Goal: Communication & Community: Participate in discussion

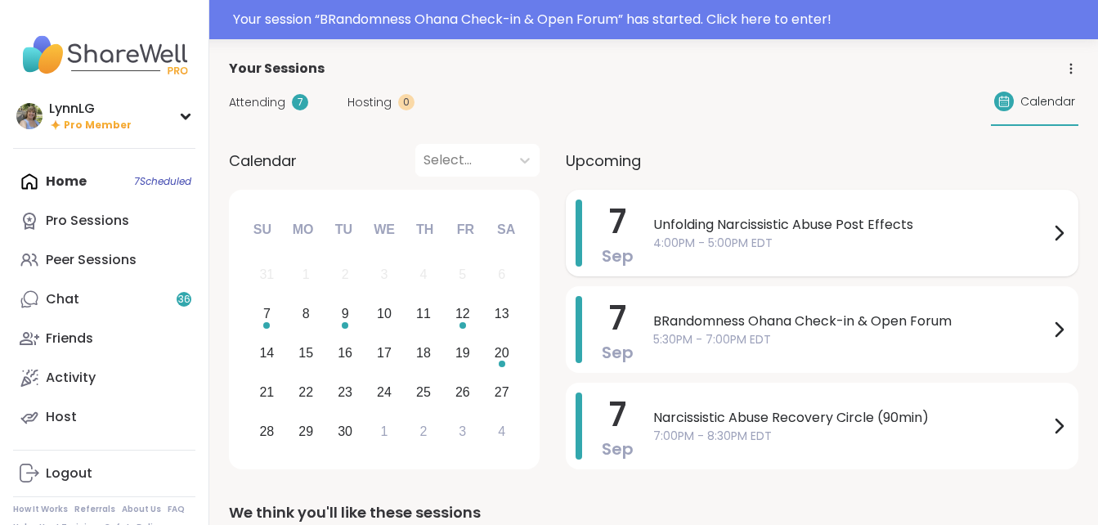
click at [860, 253] on div "Unfolding Narcissistic Abuse Post Effects 4:00PM - 5:00PM EDT" at bounding box center [860, 232] width 415 height 67
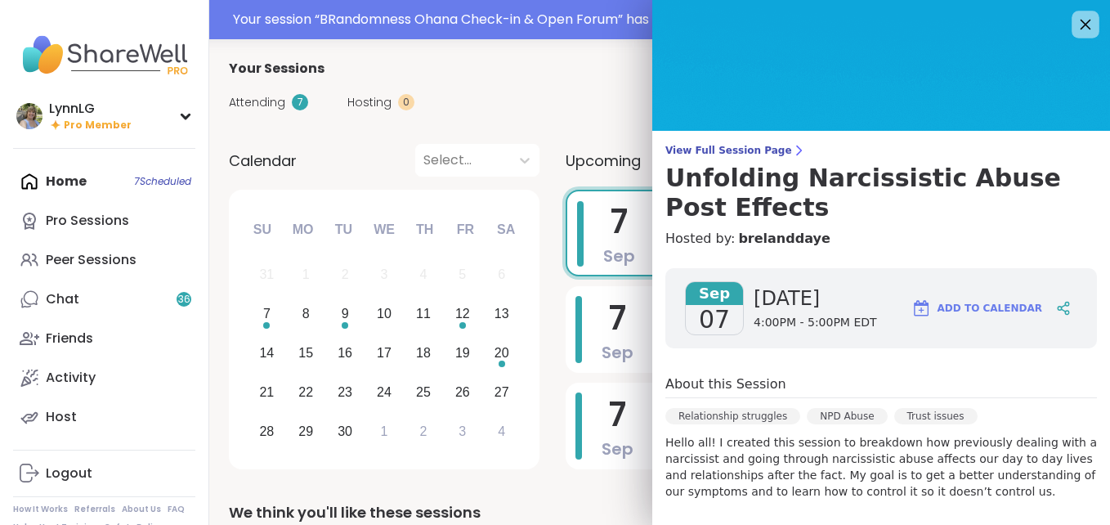
click at [1081, 25] on icon at bounding box center [1086, 25] width 11 height 11
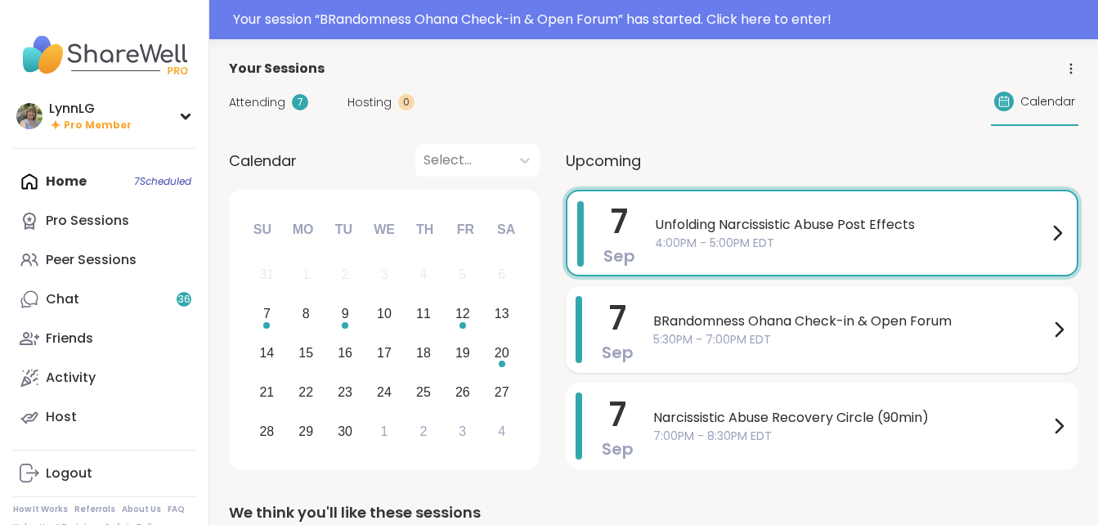
click at [790, 342] on span "5:30PM - 7:00PM EDT" at bounding box center [851, 339] width 396 height 17
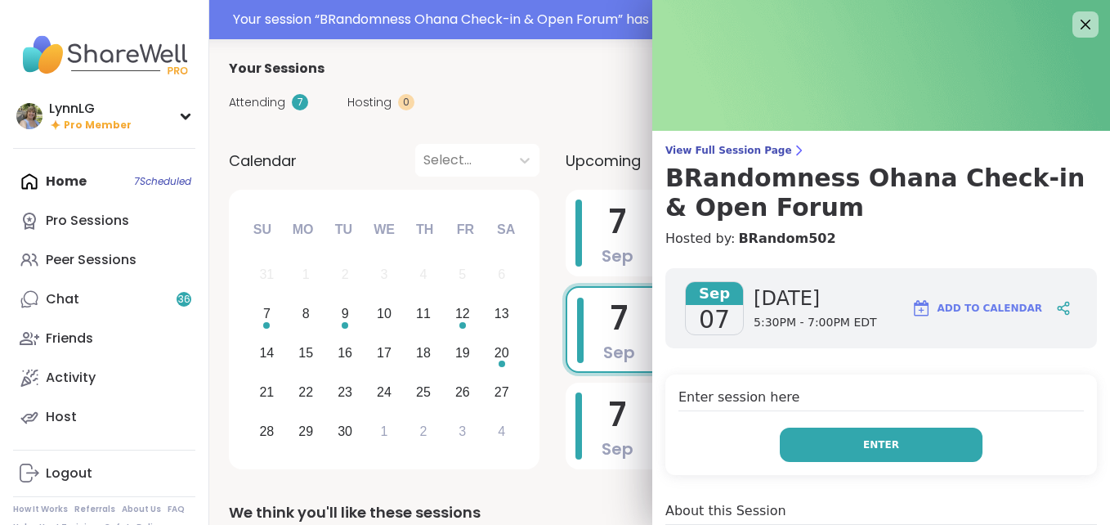
click at [859, 435] on button "Enter" at bounding box center [881, 444] width 203 height 34
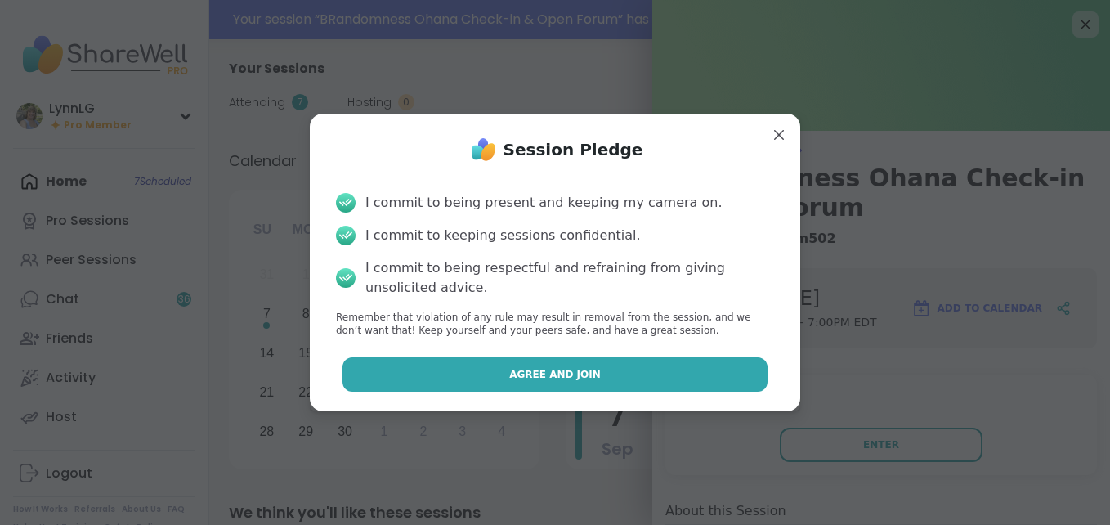
click at [553, 371] on span "Agree and Join" at bounding box center [555, 374] width 92 height 15
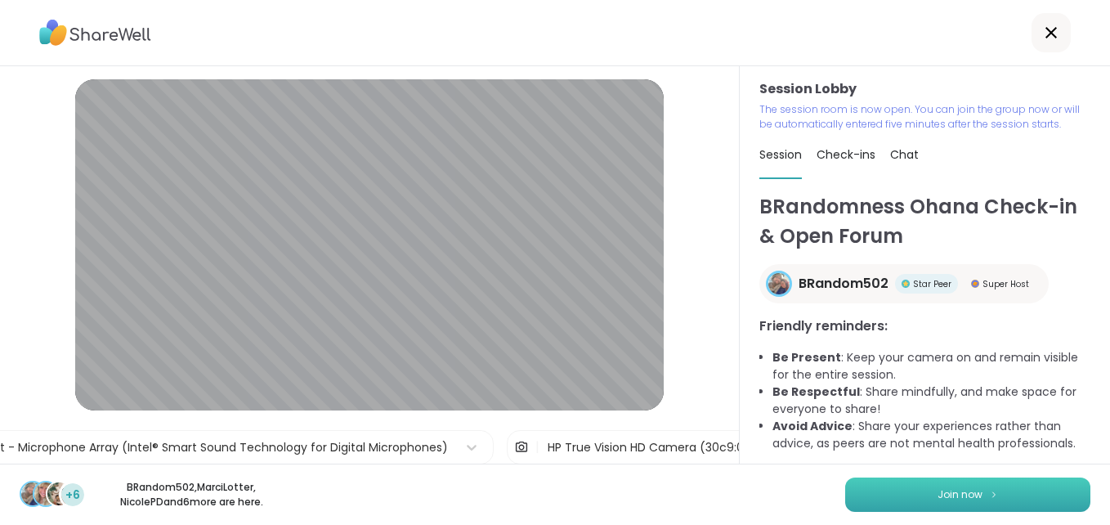
click at [941, 494] on span "Join now" at bounding box center [959, 494] width 45 height 15
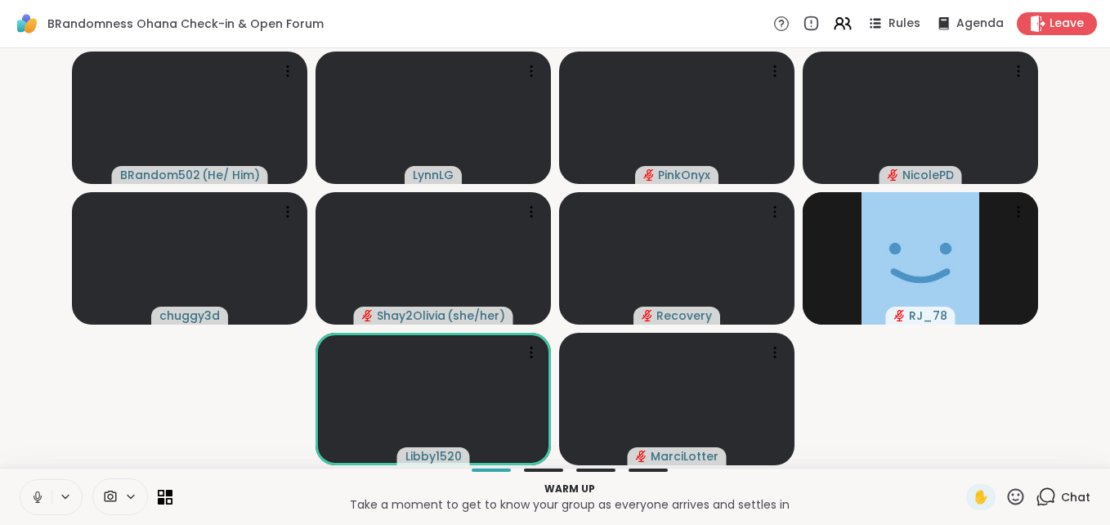
click at [28, 499] on button at bounding box center [35, 497] width 31 height 34
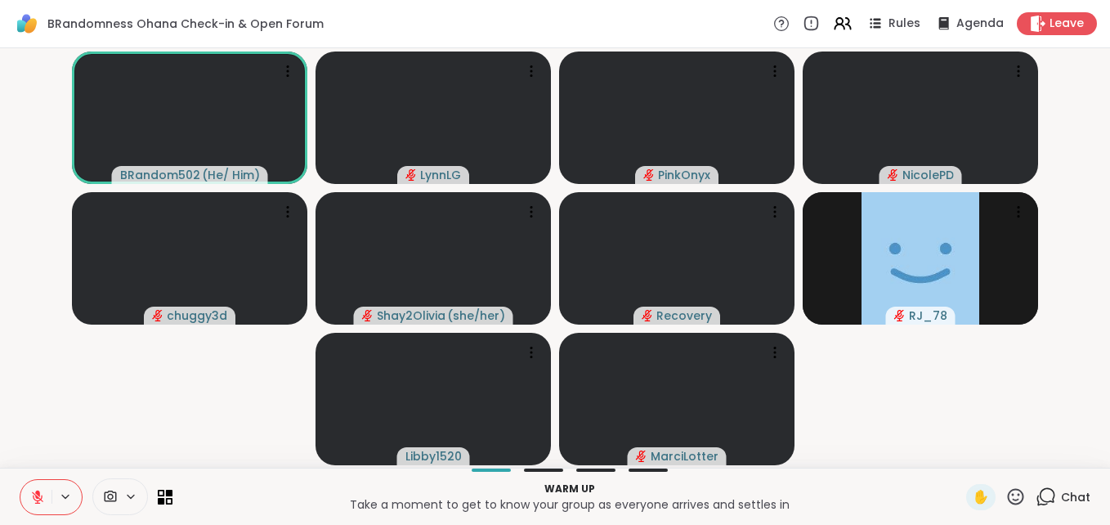
click at [1061, 496] on span "Chat" at bounding box center [1075, 497] width 29 height 16
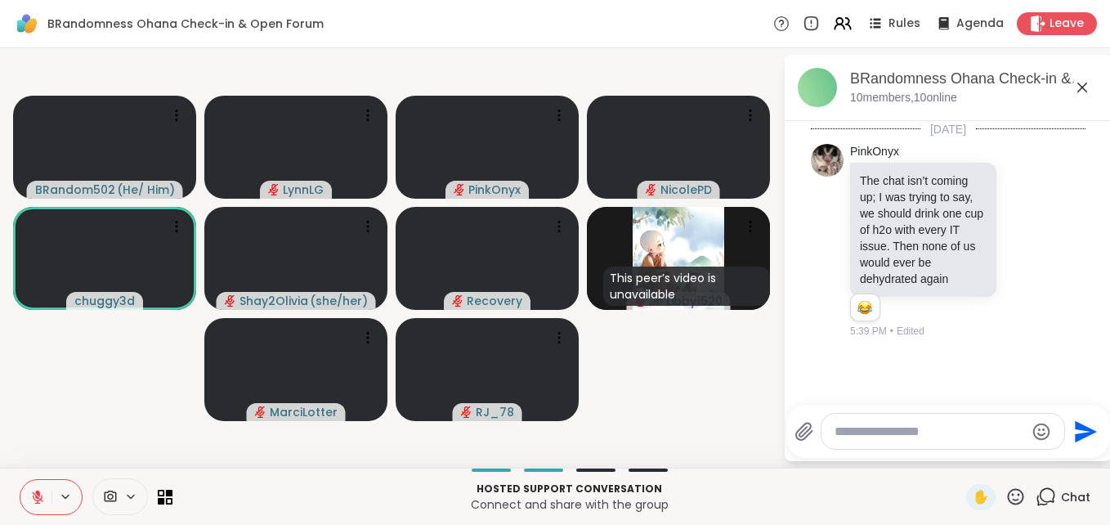
click at [928, 444] on div at bounding box center [942, 431] width 243 height 35
click at [928, 436] on textarea "Type your message" at bounding box center [929, 431] width 190 height 16
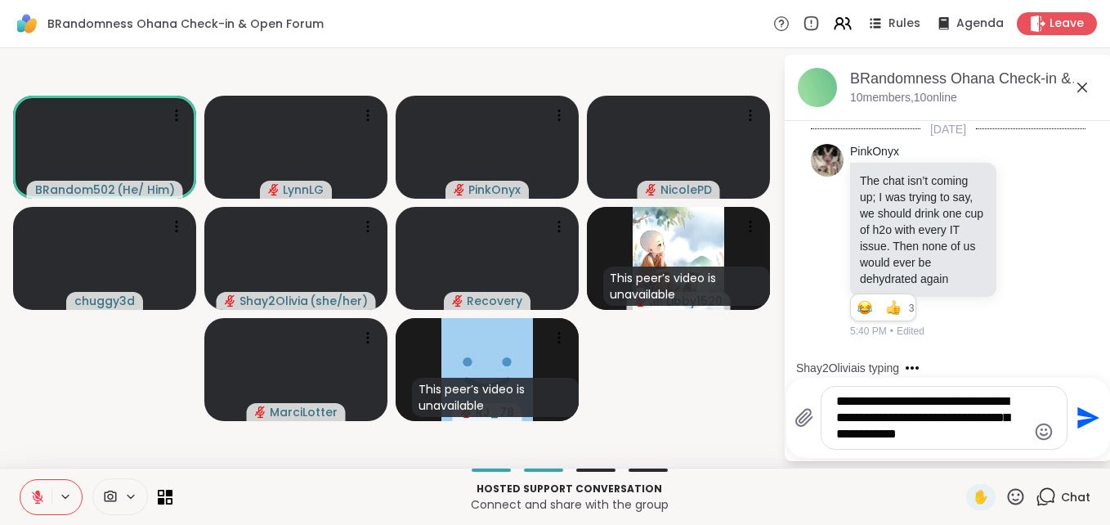
drag, startPoint x: 990, startPoint y: 435, endPoint x: 817, endPoint y: 380, distance: 181.7
click at [817, 380] on div "**********" at bounding box center [948, 418] width 324 height 80
type textarea "**********"
click at [1084, 419] on icon "Send" at bounding box center [1088, 418] width 22 height 22
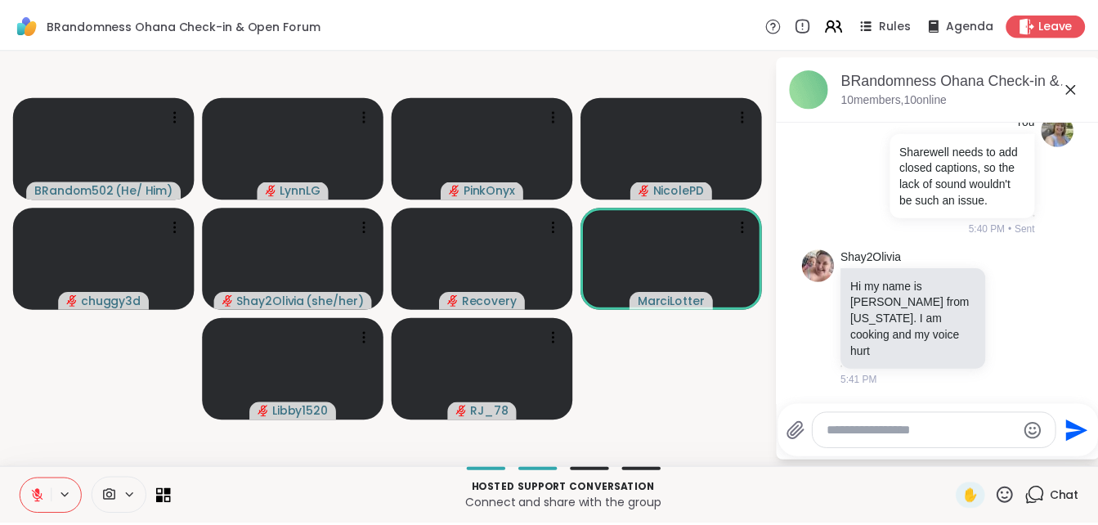
scroll to position [360, 0]
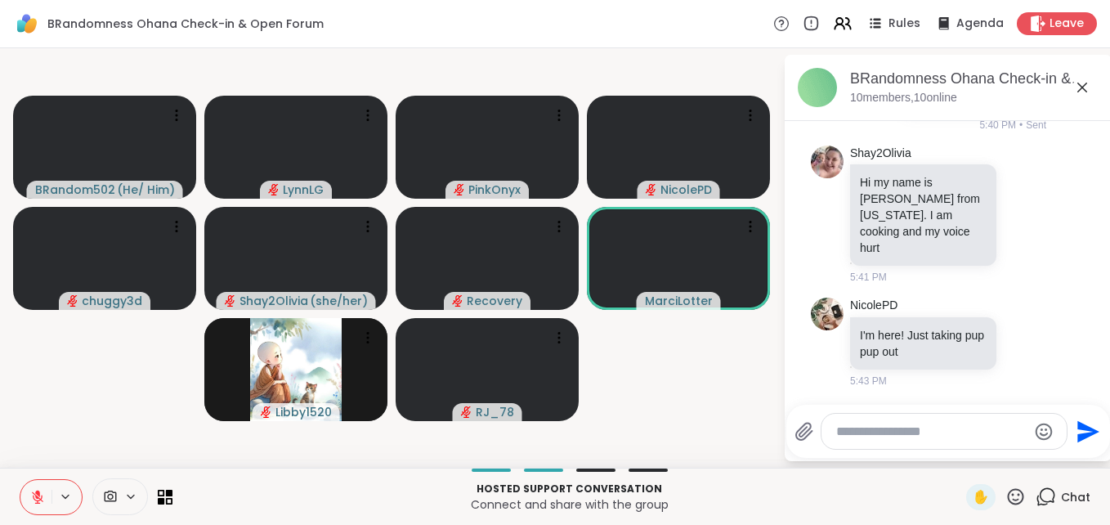
click at [897, 436] on textarea "Type your message" at bounding box center [931, 431] width 190 height 16
type textarea "*"
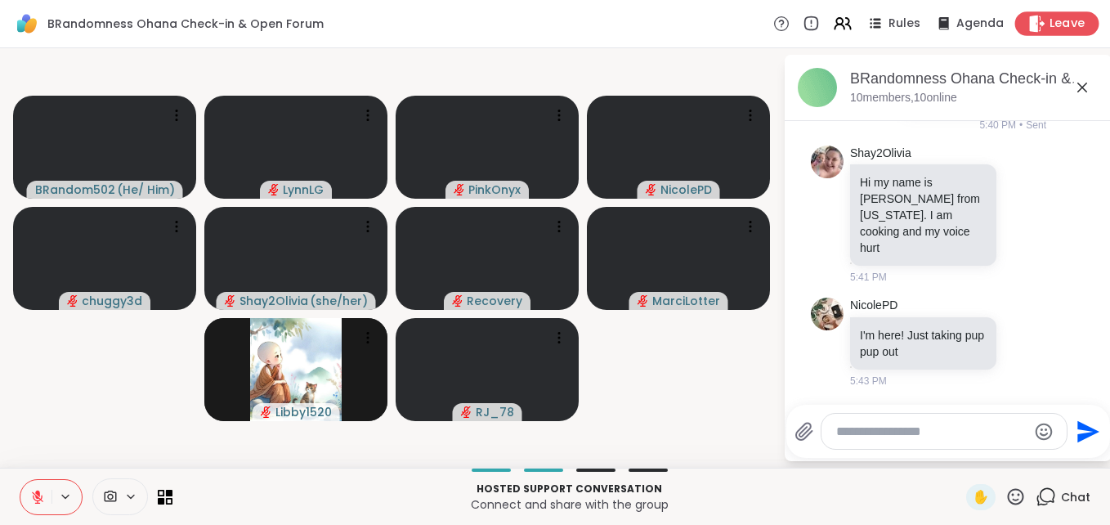
click at [1050, 21] on span "Leave" at bounding box center [1067, 24] width 36 height 17
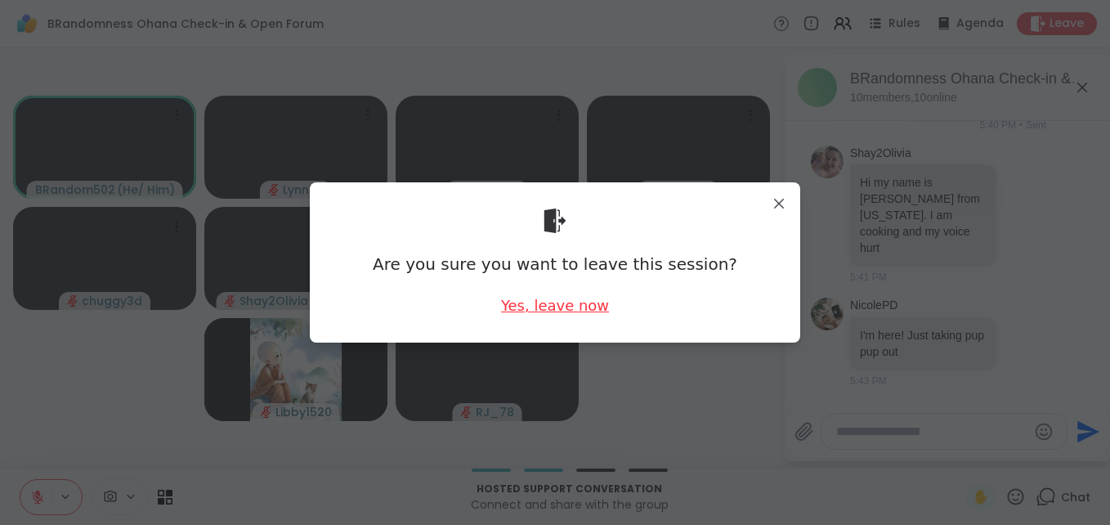
click at [521, 302] on div "Yes, leave now" at bounding box center [555, 305] width 108 height 20
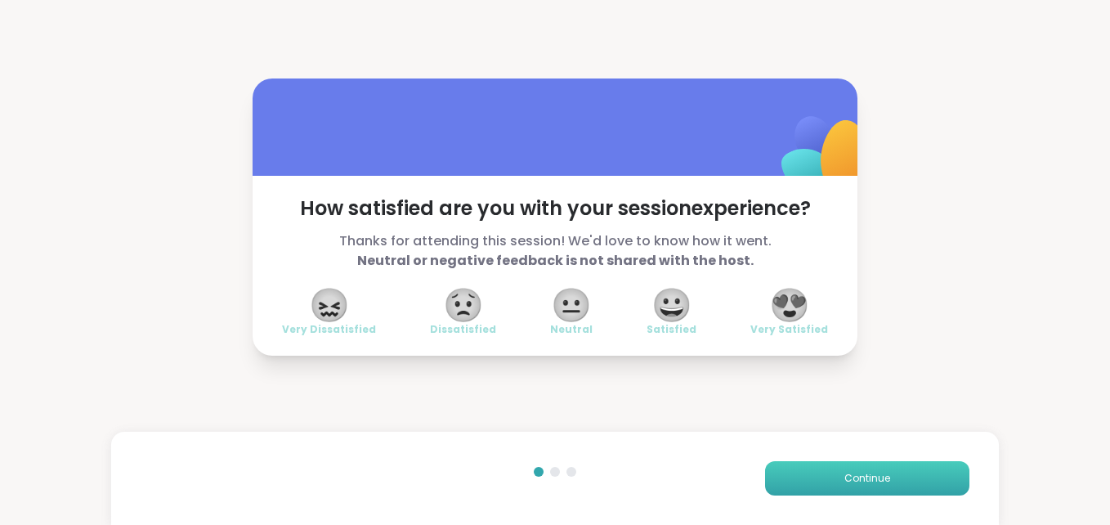
click at [830, 481] on button "Continue" at bounding box center [867, 478] width 204 height 34
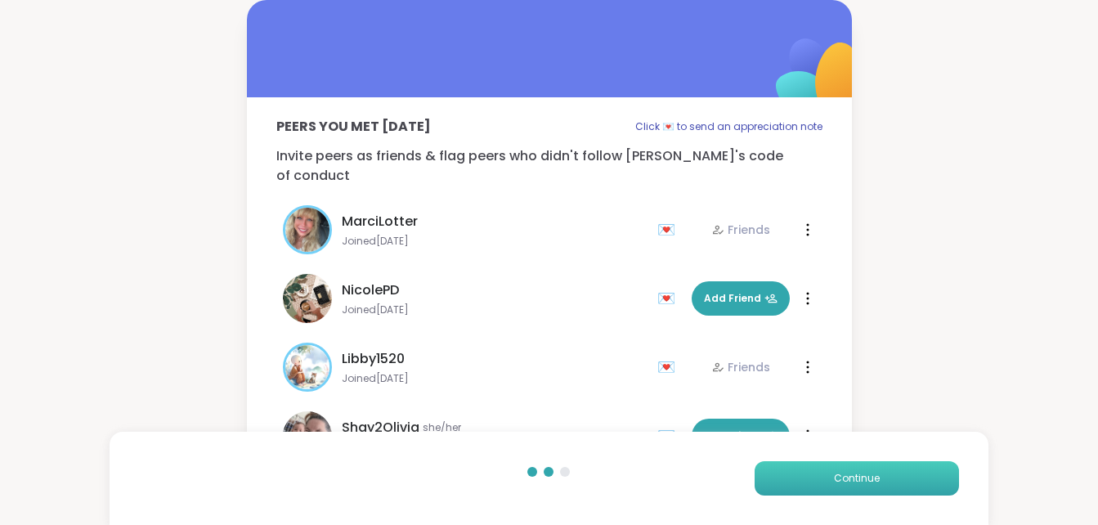
click at [830, 480] on button "Continue" at bounding box center [856, 478] width 204 height 34
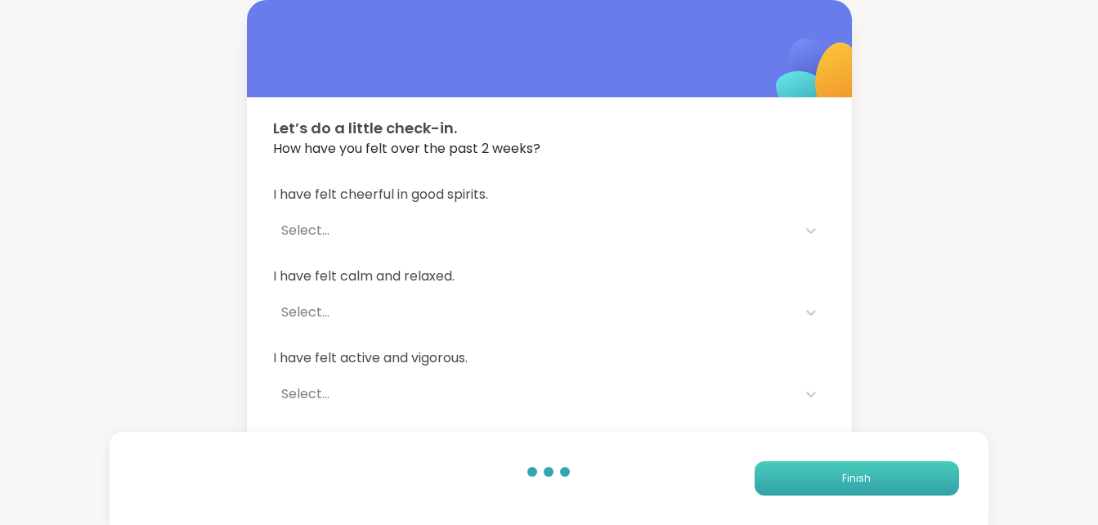
click at [870, 473] on button "Finish" at bounding box center [856, 478] width 204 height 34
